Goal: Information Seeking & Learning: Check status

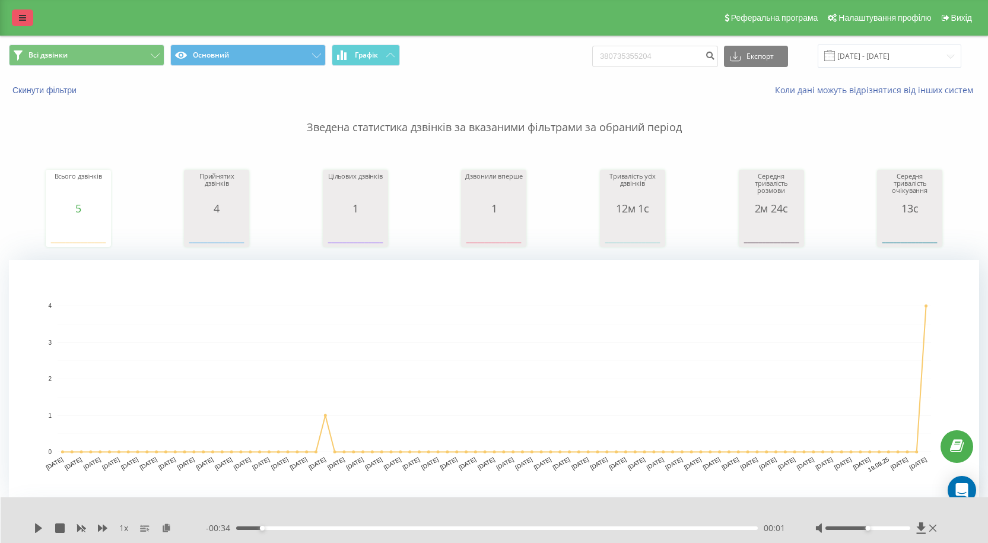
click at [21, 23] on link at bounding box center [22, 17] width 21 height 17
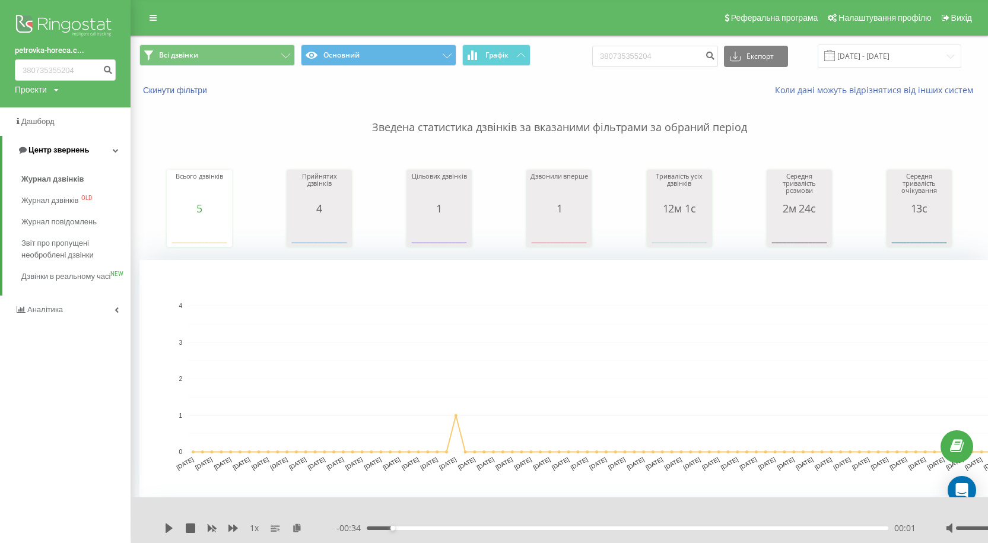
click at [114, 148] on icon at bounding box center [116, 150] width 6 height 6
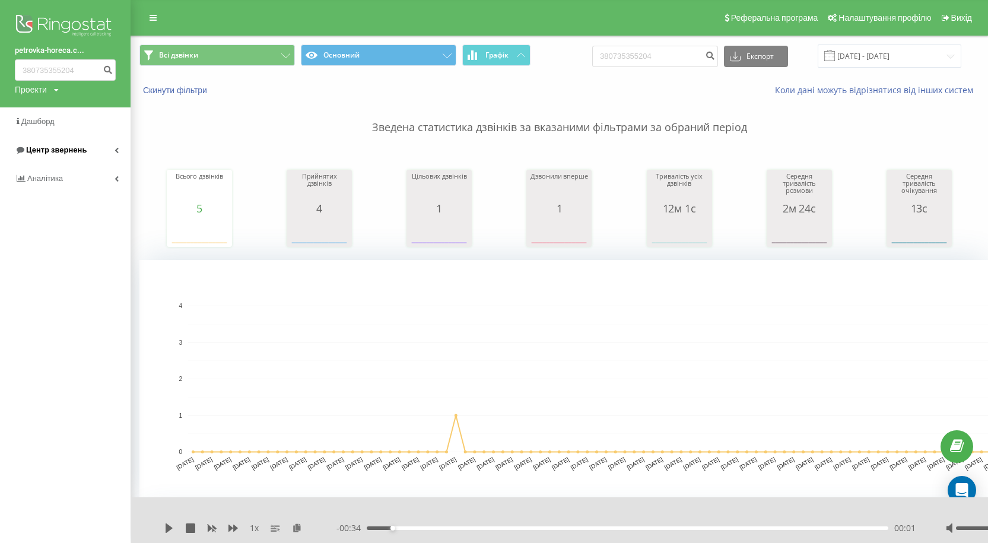
click at [115, 148] on icon at bounding box center [117, 150] width 4 height 6
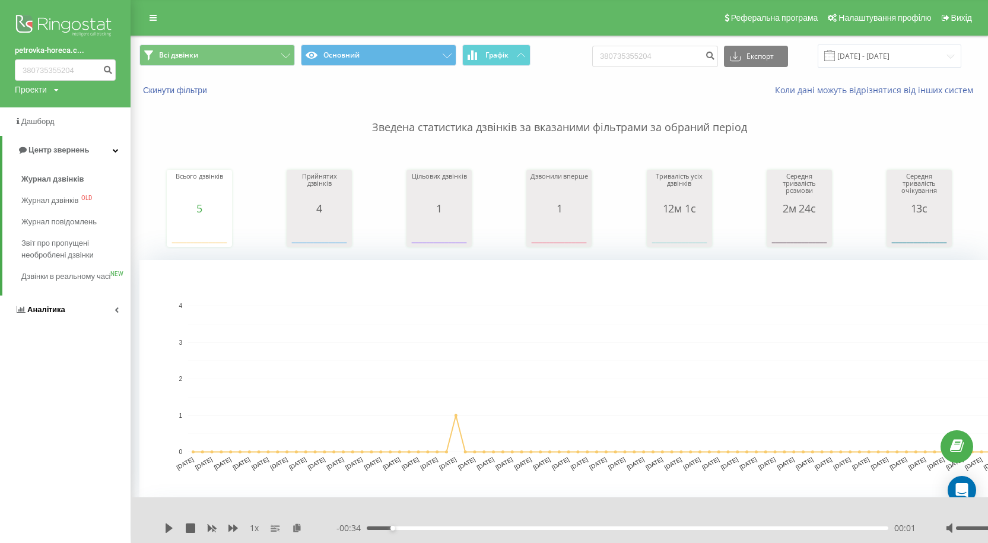
click at [117, 324] on link "Аналiтика" at bounding box center [65, 310] width 131 height 28
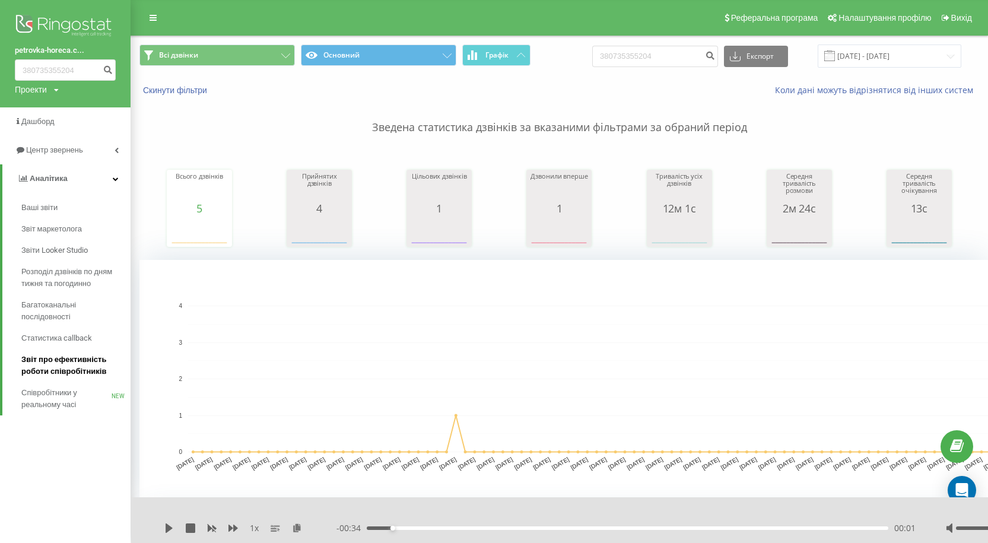
click at [85, 370] on span "Звіт про ефективність роботи співробітників" at bounding box center [72, 366] width 103 height 24
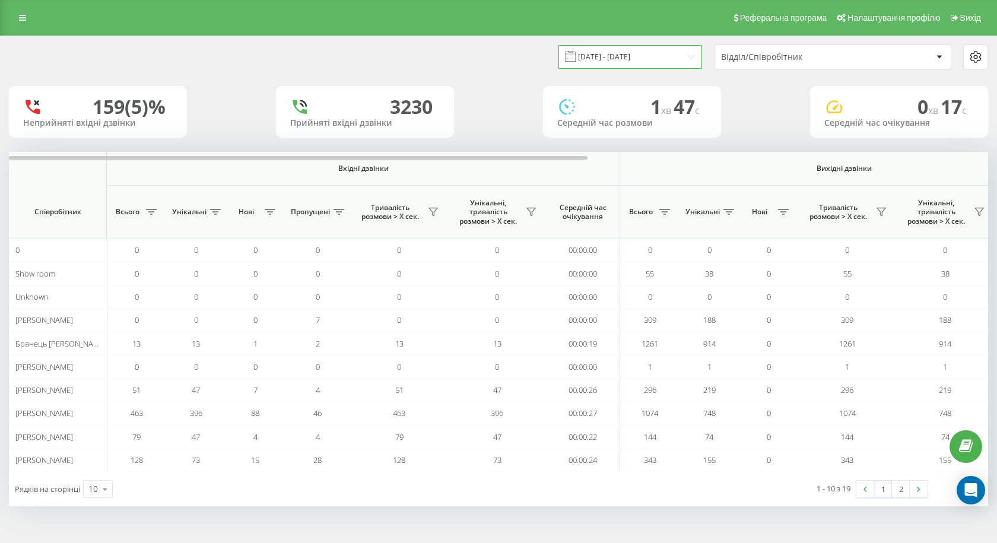
click at [674, 57] on input "23.08.2025 - 23.09.2025" at bounding box center [631, 56] width 144 height 23
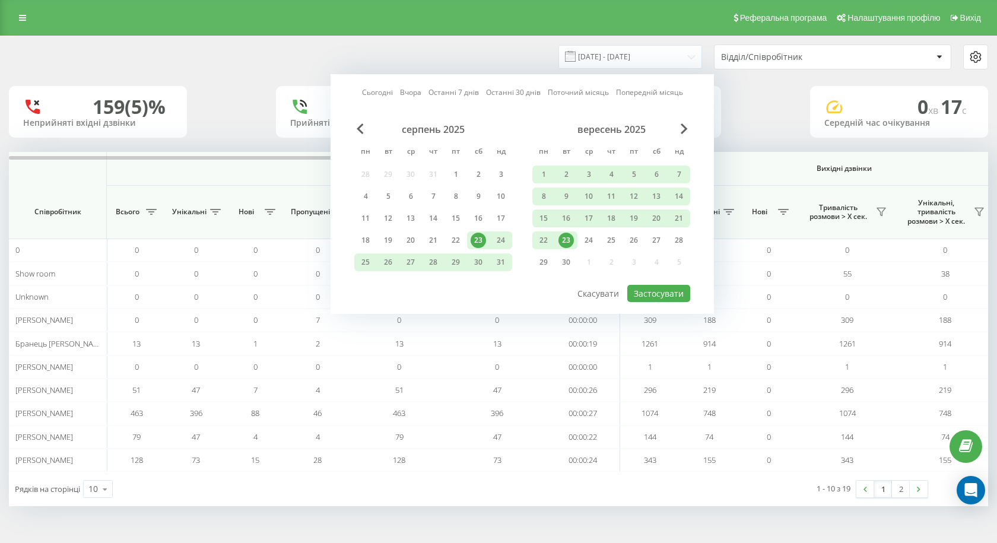
click at [569, 239] on div "23" at bounding box center [566, 240] width 15 height 15
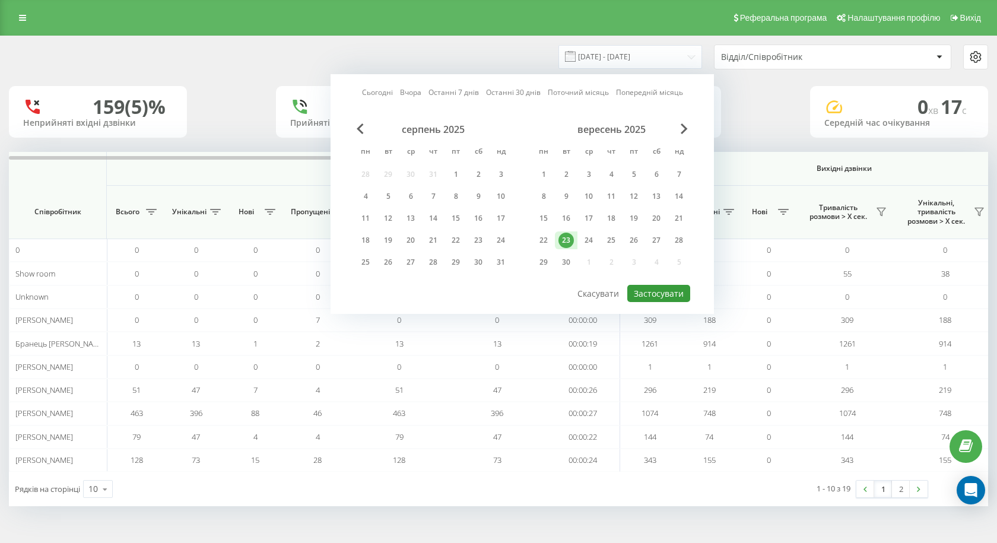
click at [671, 296] on button "Застосувати" at bounding box center [658, 293] width 63 height 17
type input "23.09.2025 - 23.09.2025"
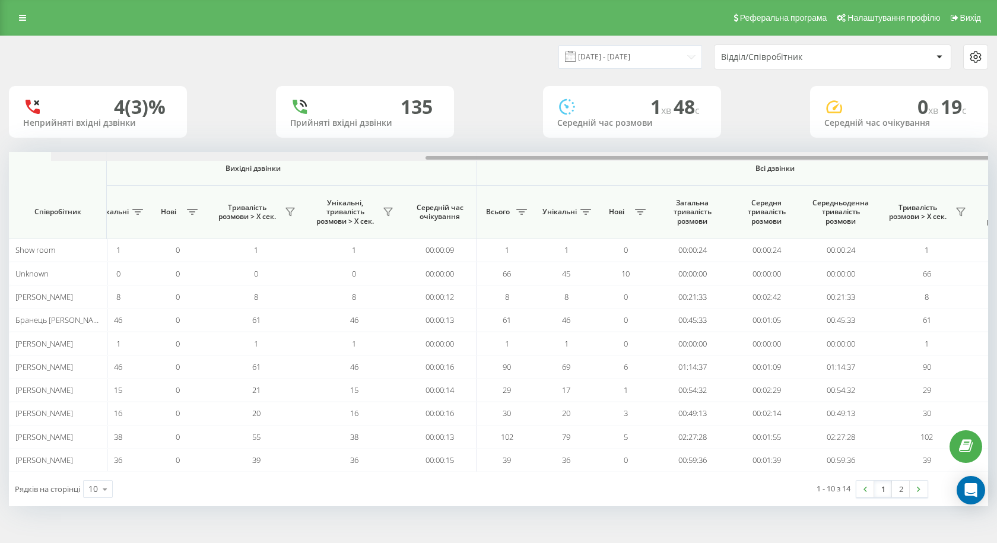
scroll to position [0, 677]
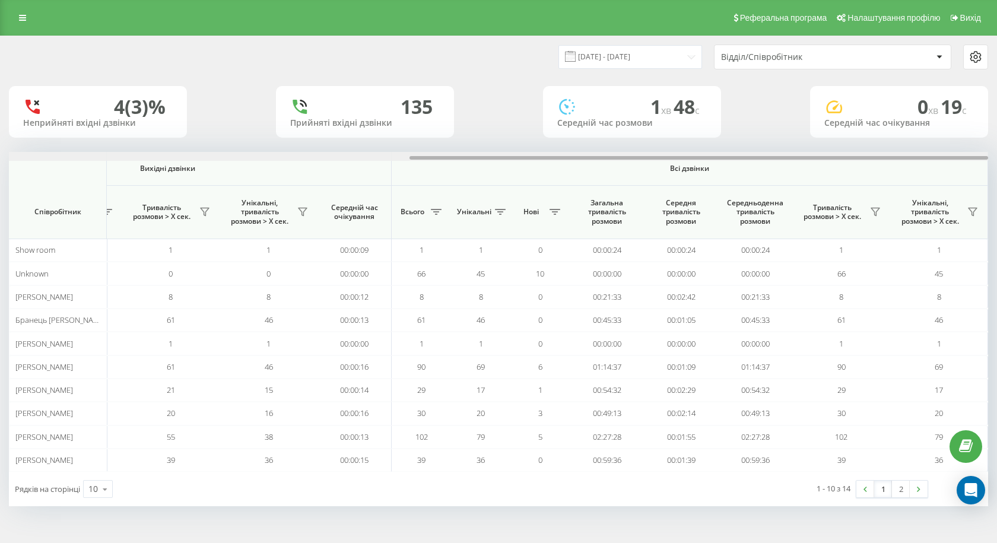
drag, startPoint x: 331, startPoint y: 157, endPoint x: 849, endPoint y: 124, distance: 518.6
click at [849, 124] on div "23.09.2025 - 23.09.2025 Відділ/Співробітник 4 (3)% Неприйняті вхідні дзвінки 13…" at bounding box center [498, 271] width 979 height 470
click at [124, 534] on div "Реферальна програма Налаштування профілю Вихід 23.09.2025 - 23.09.2025 Відділ/С…" at bounding box center [498, 271] width 997 height 543
drag, startPoint x: 711, startPoint y: 160, endPoint x: 797, endPoint y: 151, distance: 85.9
click at [797, 151] on div "23.09.2025 - 23.09.2025 Відділ/Співробітник 4 (3)% Неприйняті вхідні дзвінки 13…" at bounding box center [498, 271] width 979 height 470
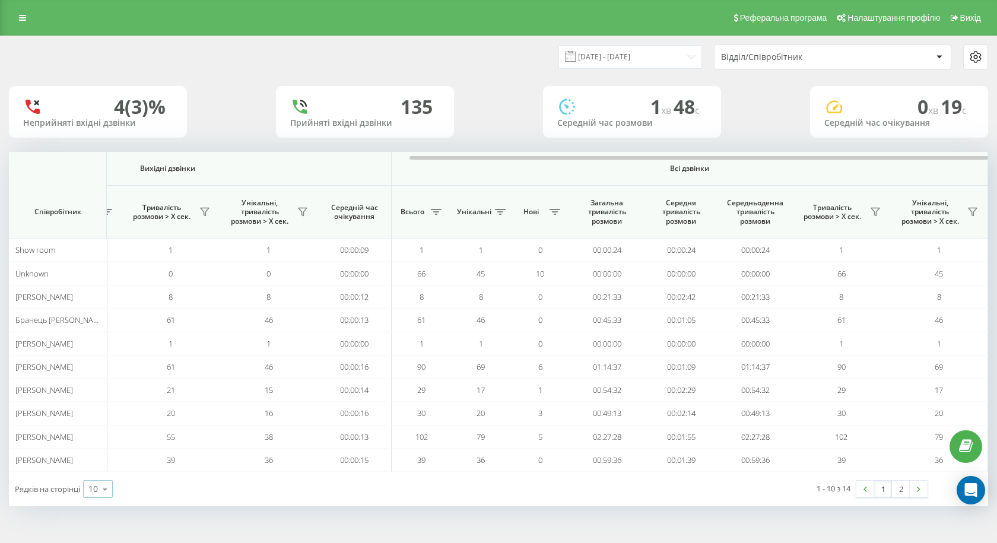
click at [110, 492] on icon at bounding box center [105, 489] width 18 height 23
click at [100, 441] on div "25" at bounding box center [98, 437] width 28 height 17
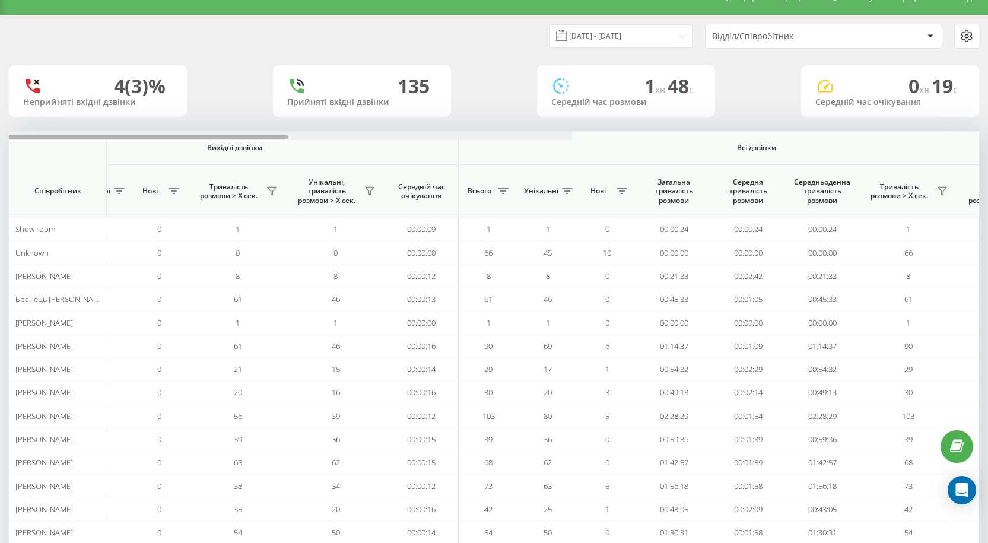
scroll to position [0, 686]
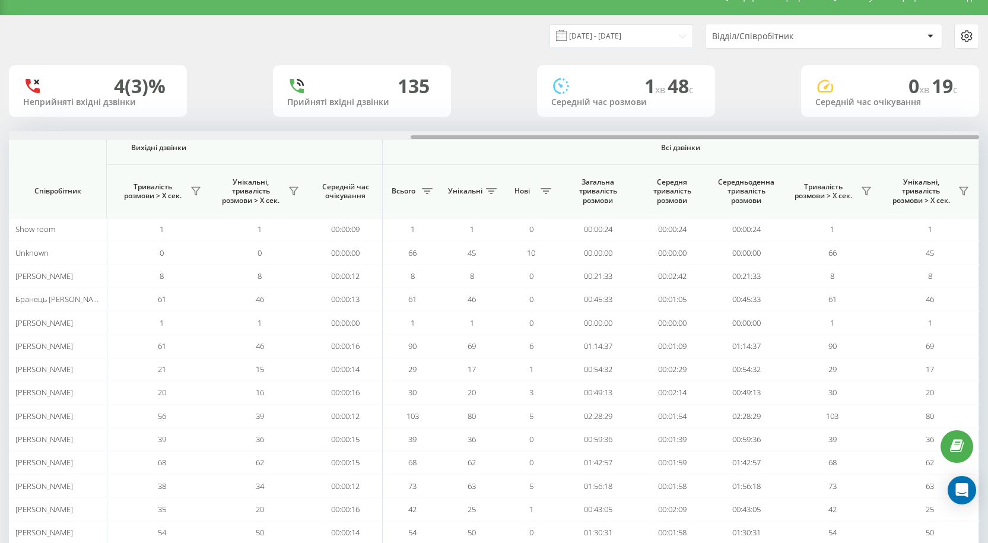
drag, startPoint x: 506, startPoint y: 137, endPoint x: 956, endPoint y: 129, distance: 450.0
click at [956, 129] on div "23.09.2025 - 23.09.2025 Відділ/Співробітник 4 (3)% Неприйняті вхідні дзвінки 13…" at bounding box center [494, 296] width 970 height 563
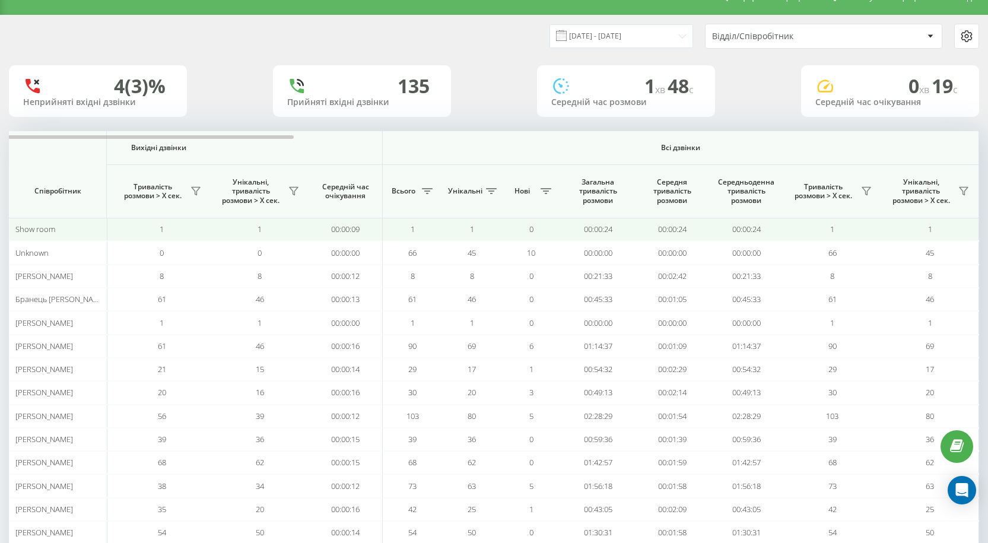
scroll to position [80, 0]
